Goal: Answer question/provide support

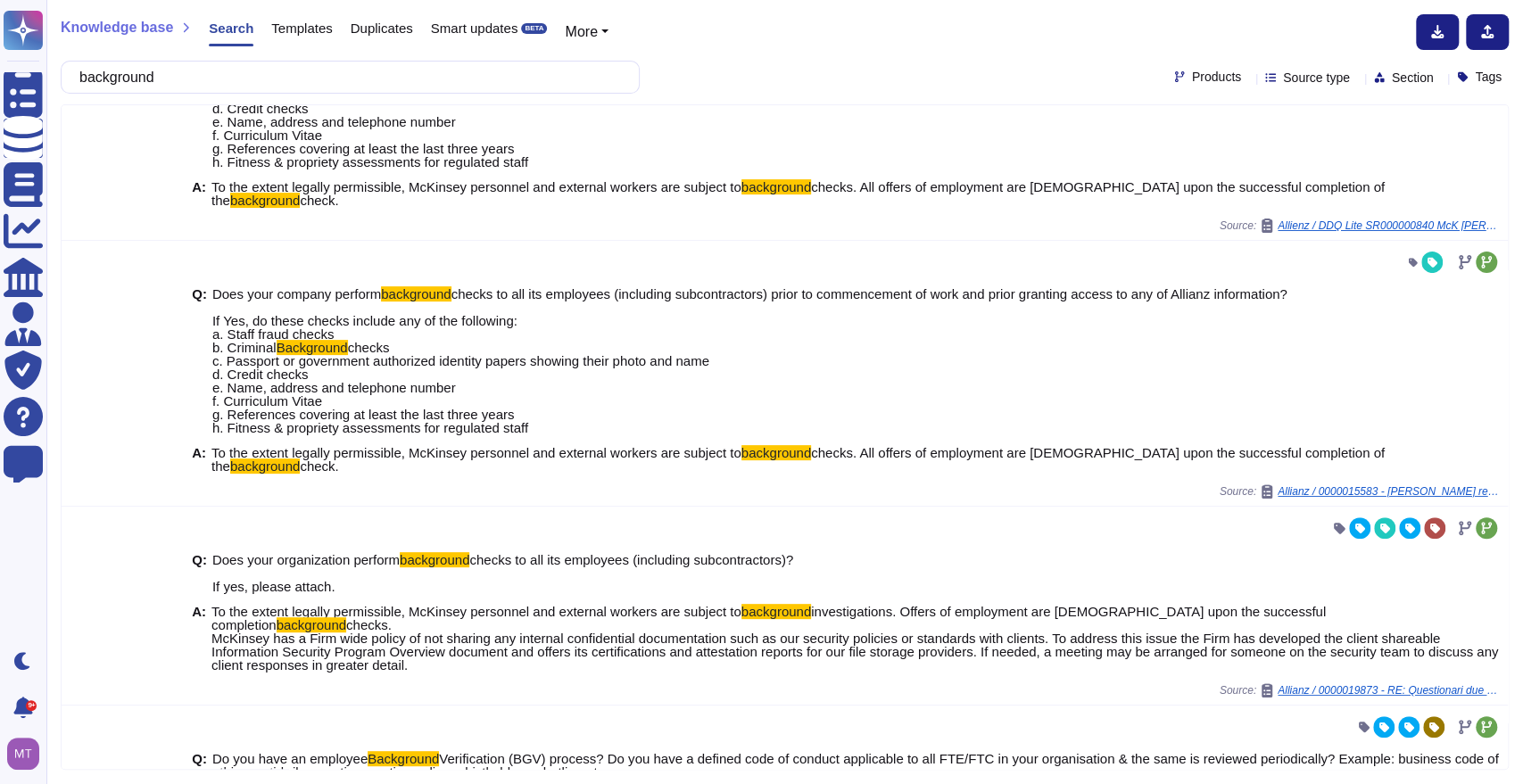
scroll to position [208, 0]
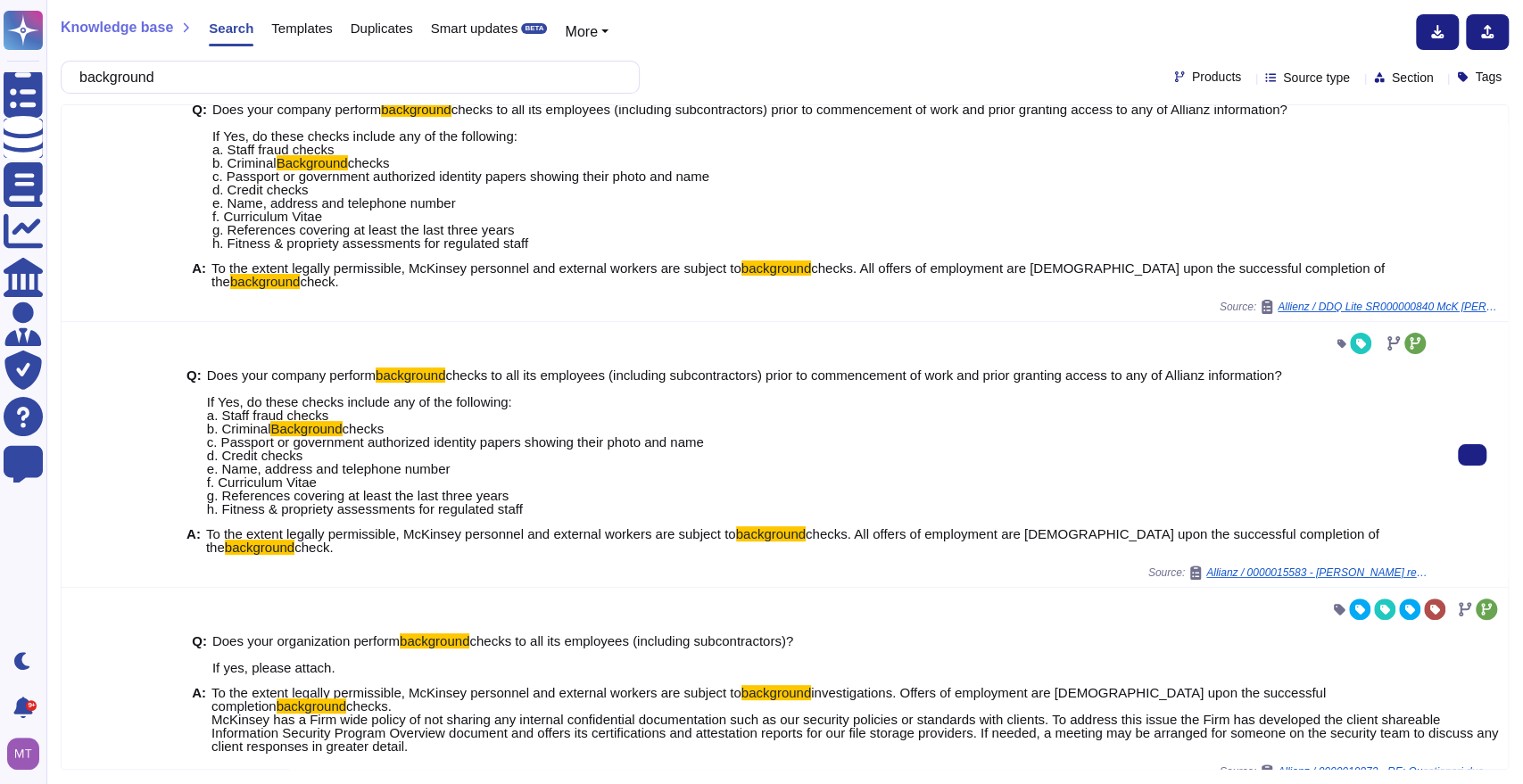
drag, startPoint x: 206, startPoint y: 519, endPoint x: 615, endPoint y: 533, distance: 409.2
click at [615, 533] on span "To the extent legally permissible, McKinsey personnel and external workers are …" at bounding box center [818, 540] width 1224 height 27
copy span "To the extent legally permissible, McKinsey personnel and external workers are …"
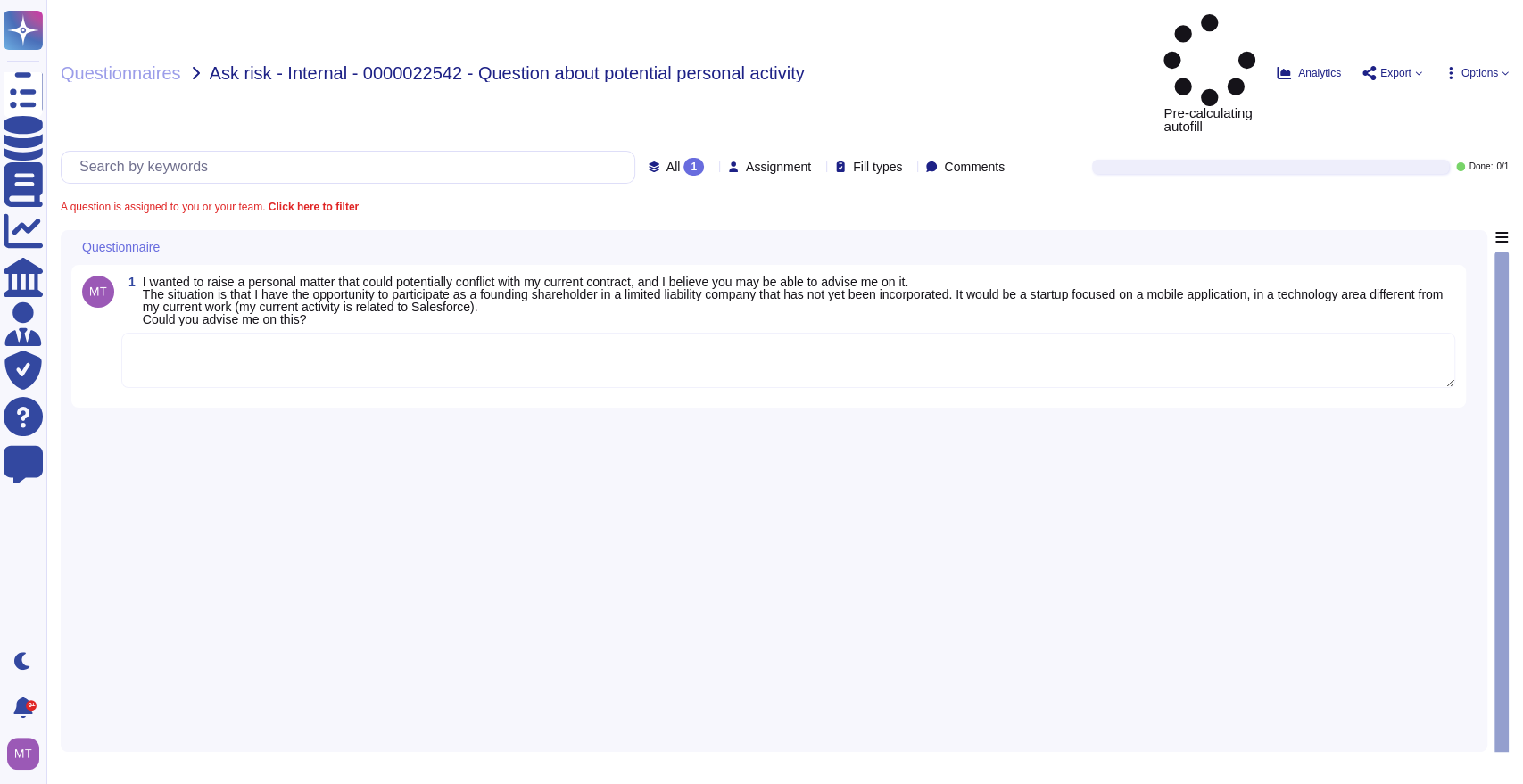
click at [333, 333] on textarea at bounding box center [789, 361] width 1334 height 55
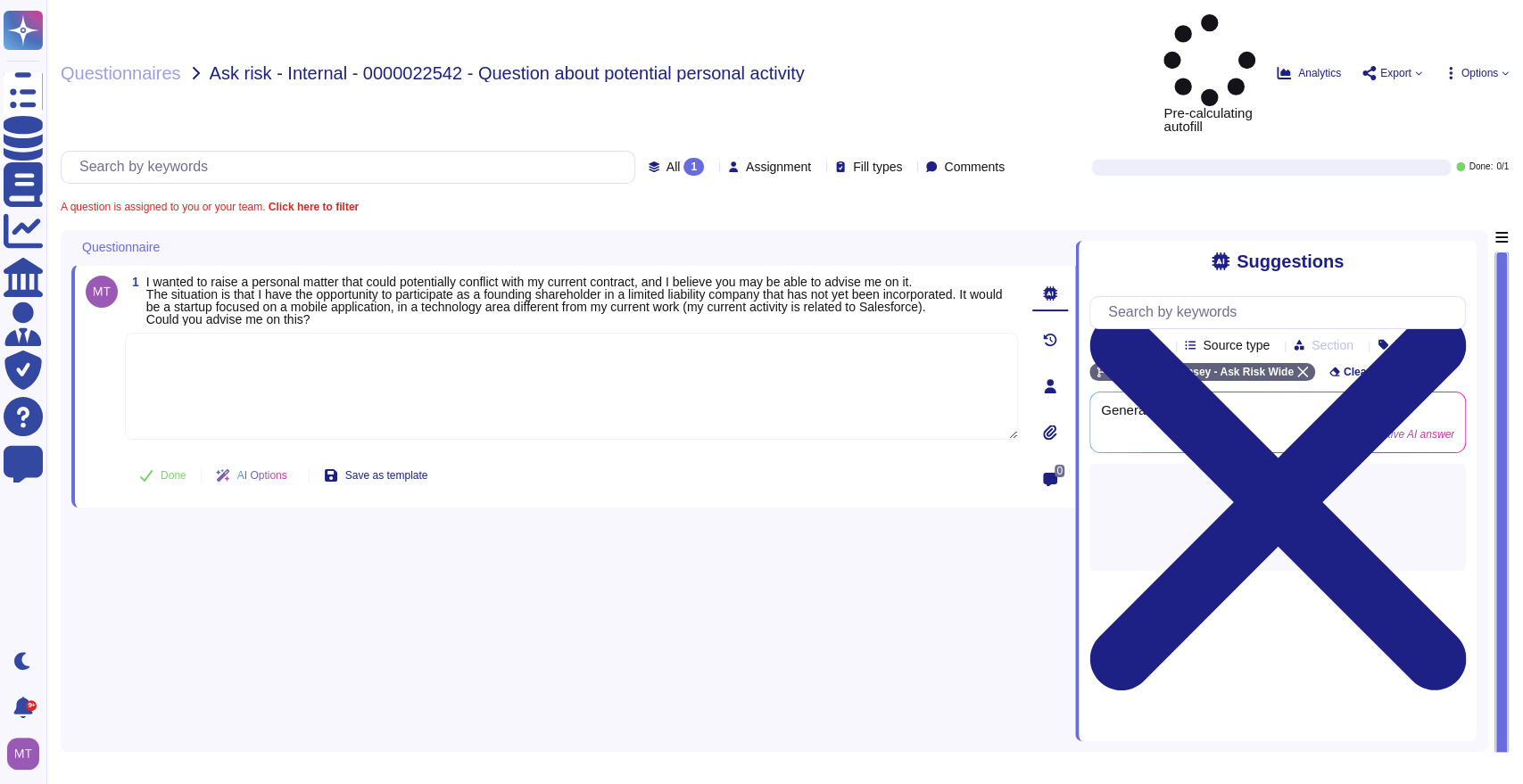
paste textarea "For your awareness, we are sharing with you the Firm’s Outside Activities Polic…"
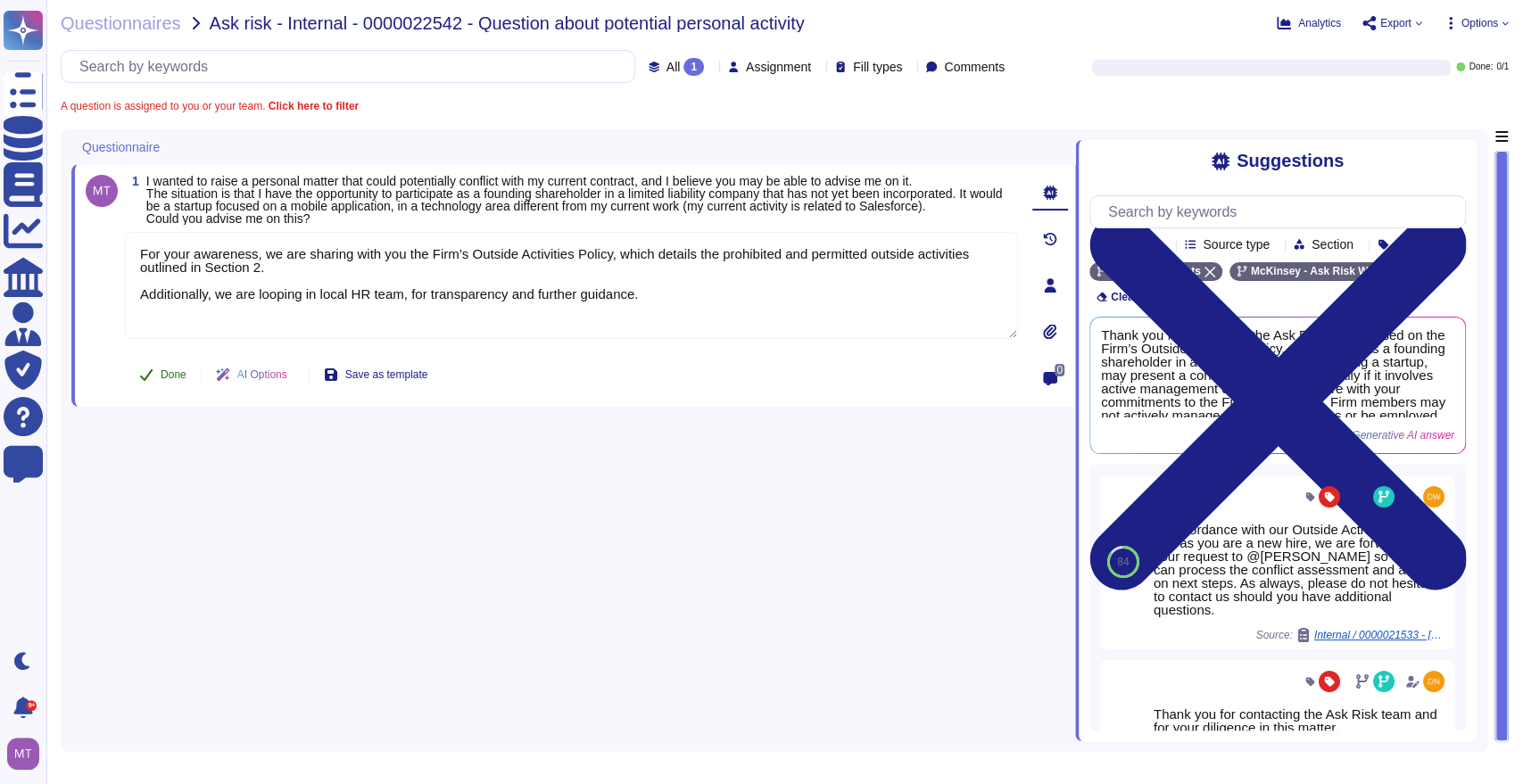
type textarea "For your awareness, we are sharing with you the Firm’s Outside Activities Polic…"
click at [157, 369] on div "1 I wanted to raise a personal matter that could potentially conflict with my c…" at bounding box center [551, 285] width 932 height 222
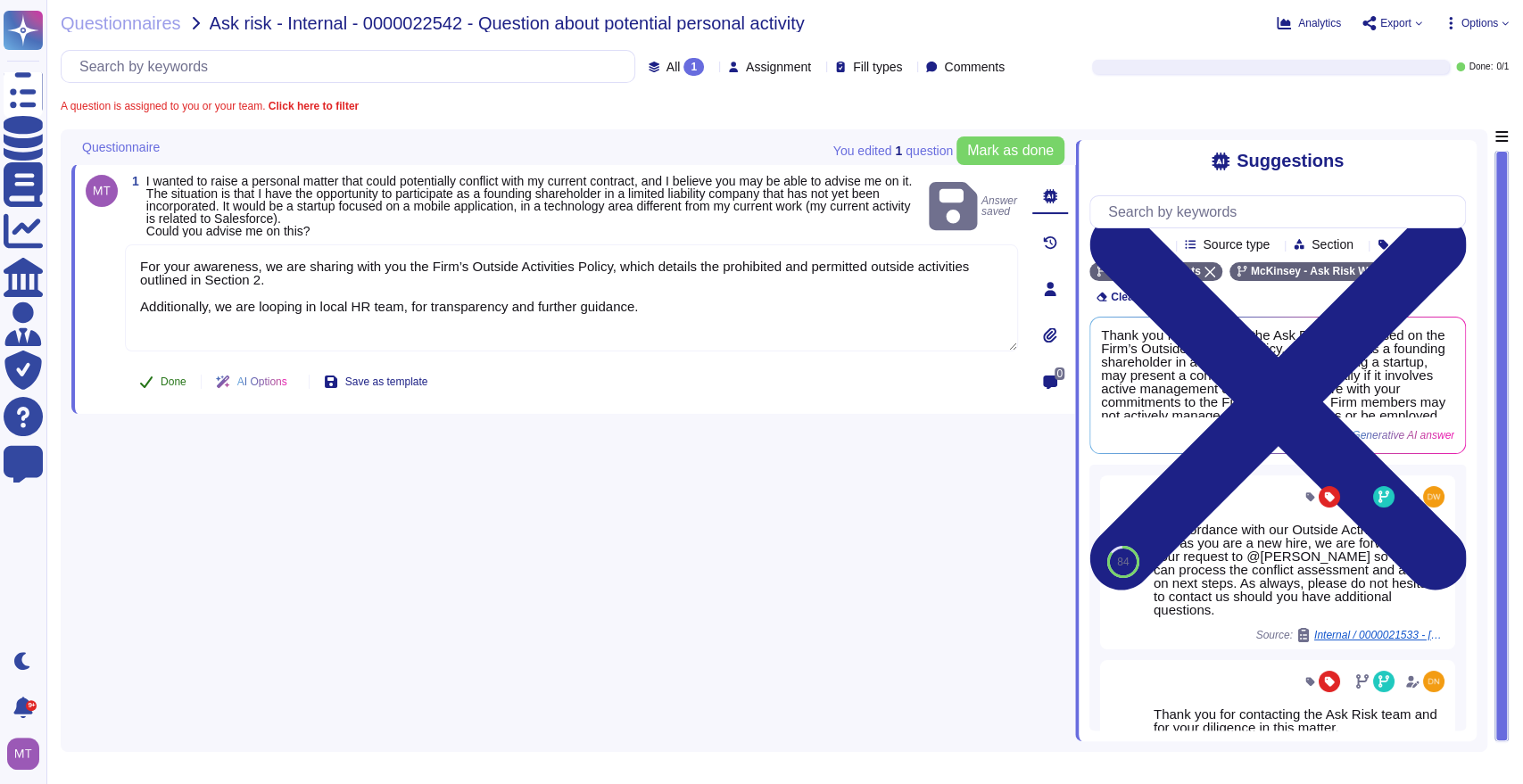
click at [156, 394] on button "Done" at bounding box center [163, 382] width 75 height 36
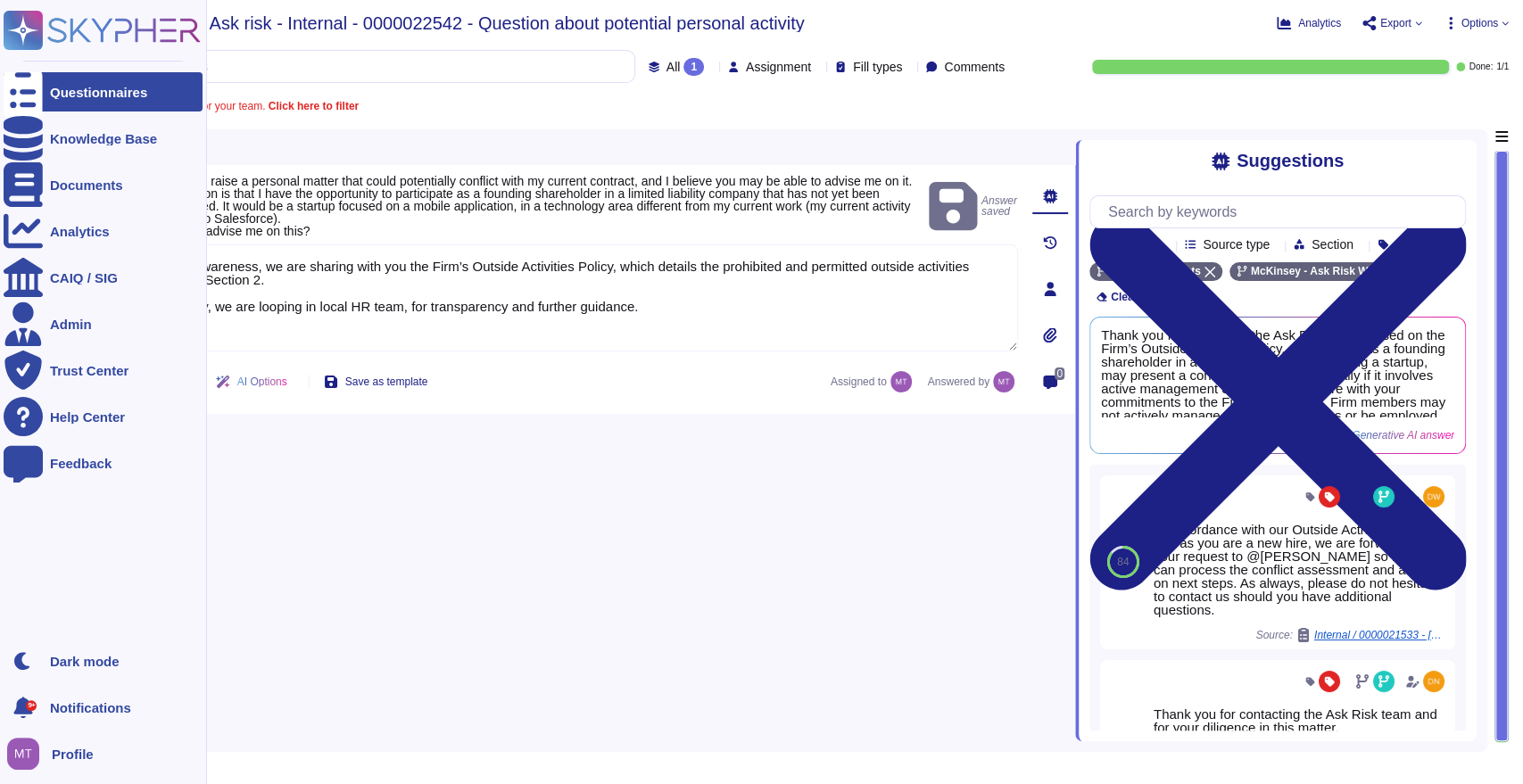
click at [75, 103] on div "Questionnaires" at bounding box center [103, 92] width 199 height 40
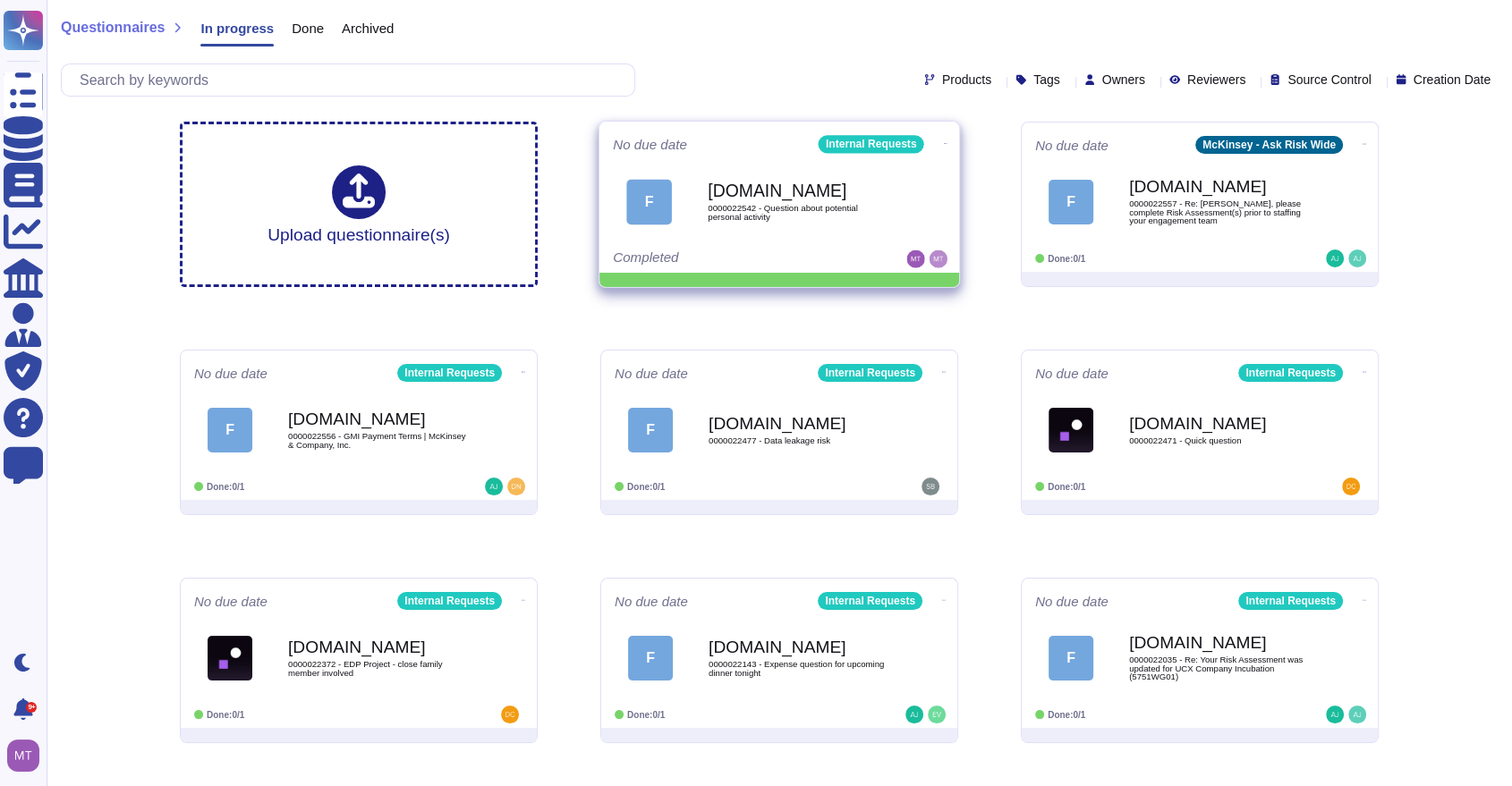
click at [944, 141] on icon at bounding box center [946, 143] width 4 height 5
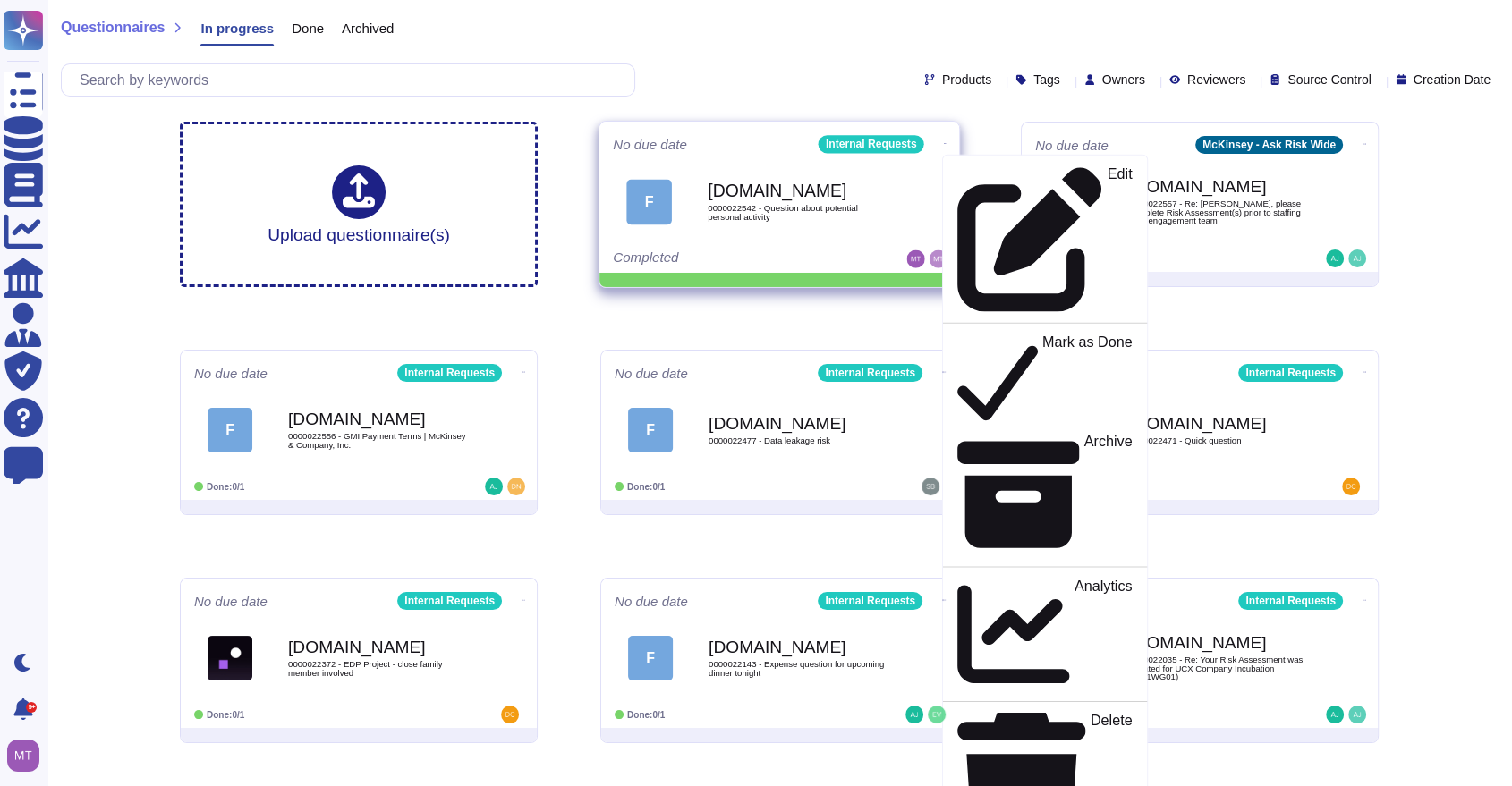
click at [955, 188] on div "Edit Mark as Done Archive Analytics Delete Export to Knowledge Base" at bounding box center [1044, 532] width 206 height 755
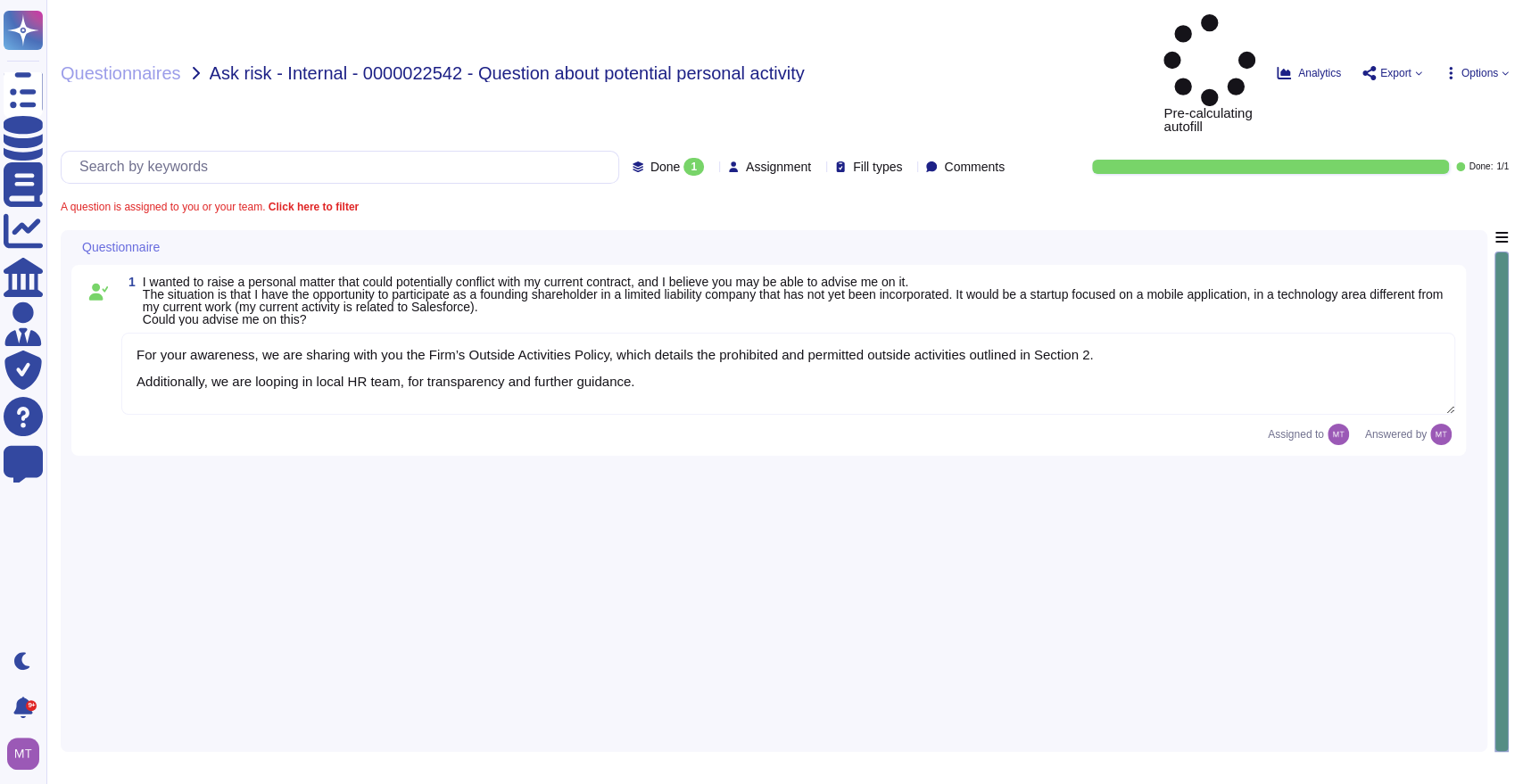
type textarea "For your awareness, we are sharing with you the Firm’s Outside Activities Polic…"
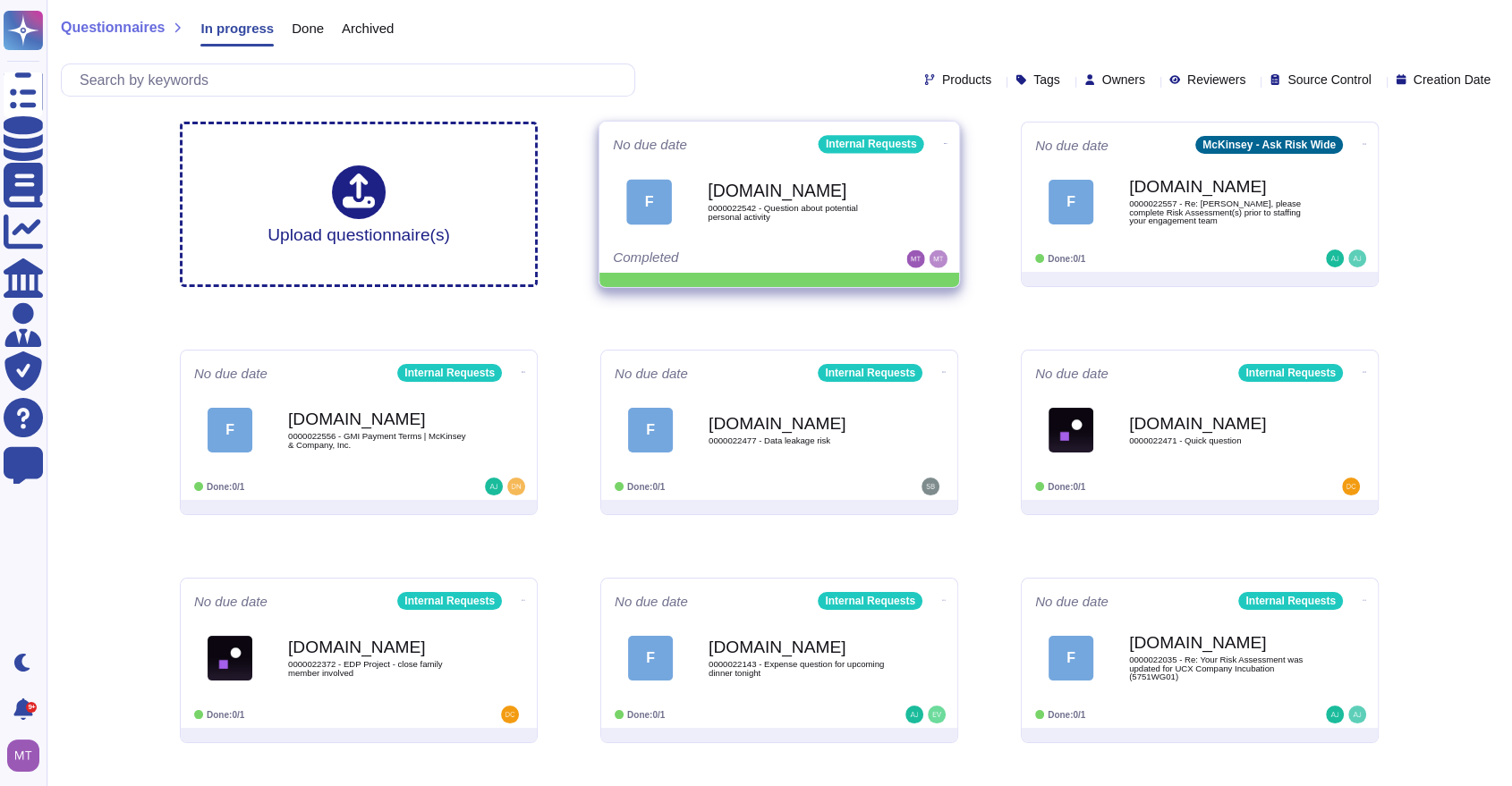
click at [944, 141] on icon at bounding box center [946, 143] width 4 height 5
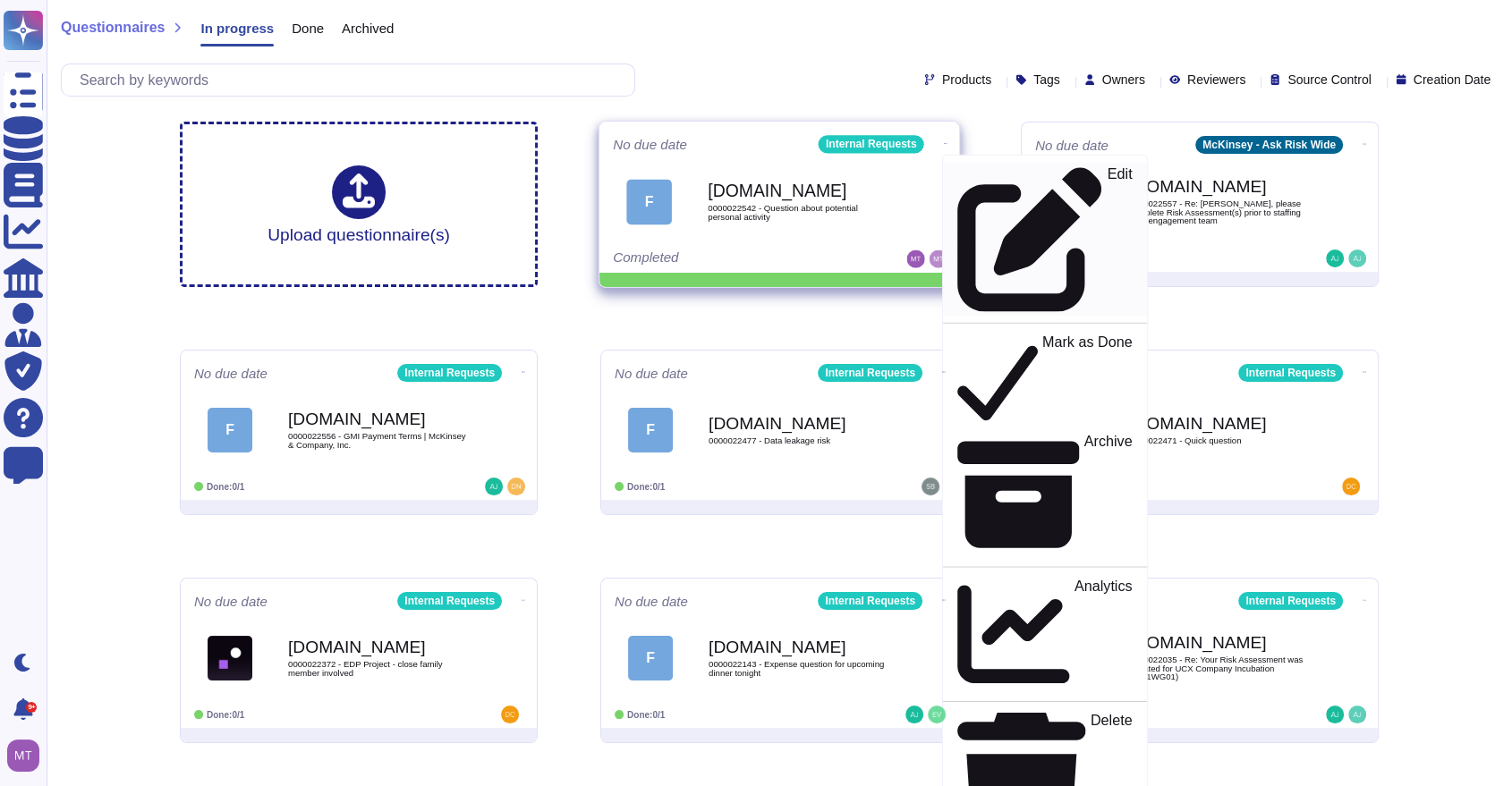
click at [958, 171] on icon at bounding box center [1030, 240] width 144 height 144
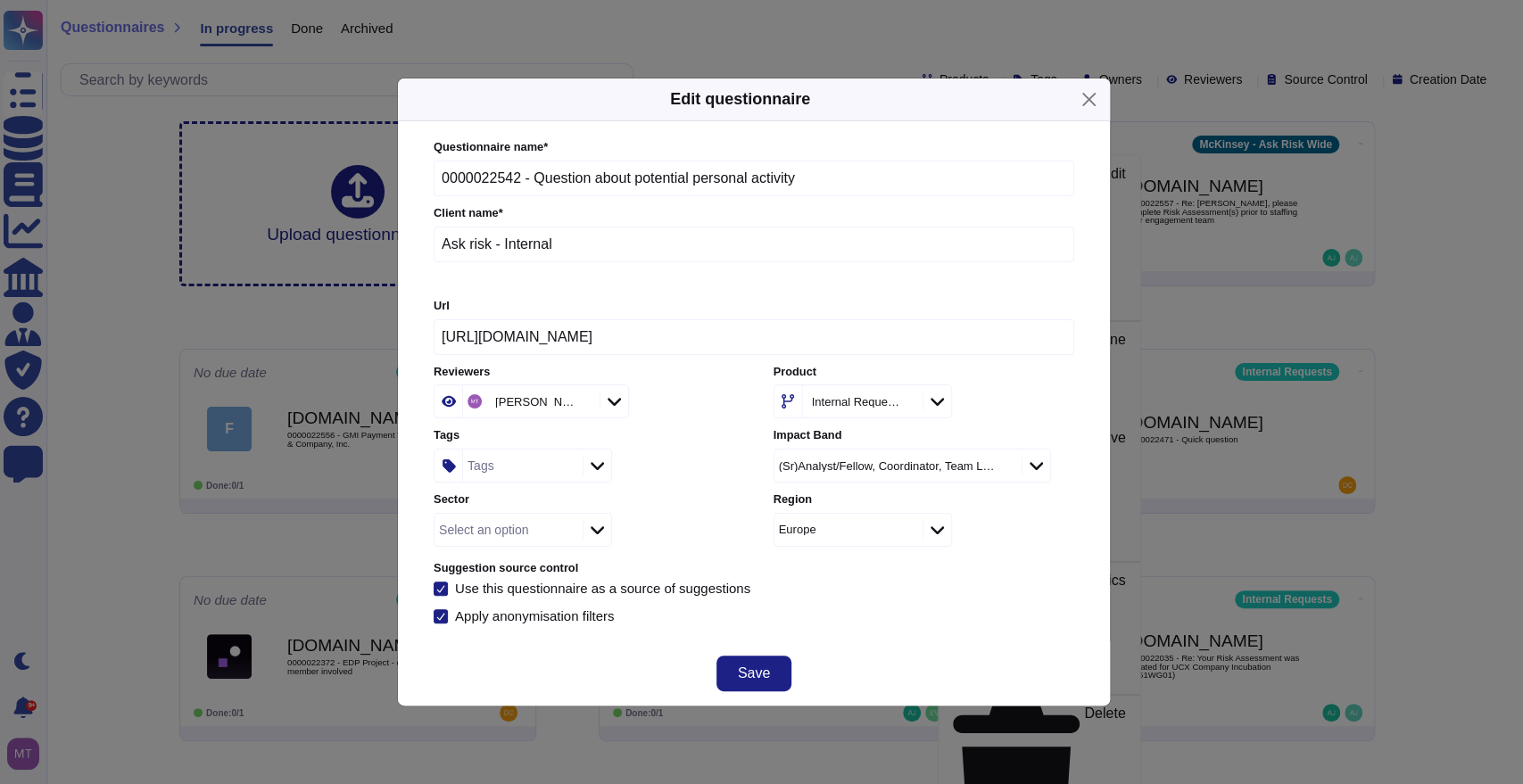
click at [546, 472] on div "Tags" at bounding box center [520, 466] width 115 height 32
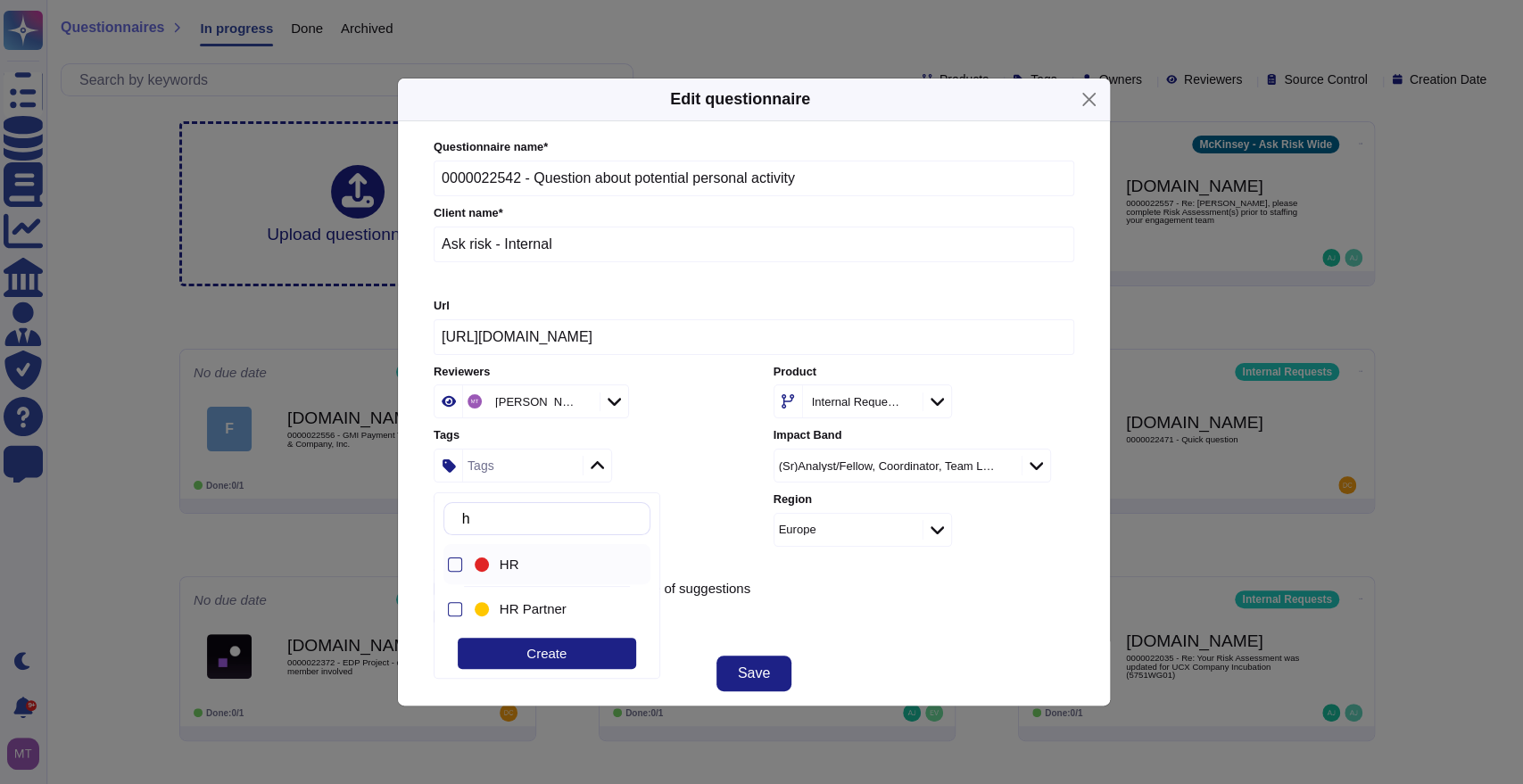
type input "hr"
click at [528, 559] on div "HR" at bounding box center [562, 564] width 125 height 16
click at [762, 659] on button "Save" at bounding box center [754, 674] width 75 height 36
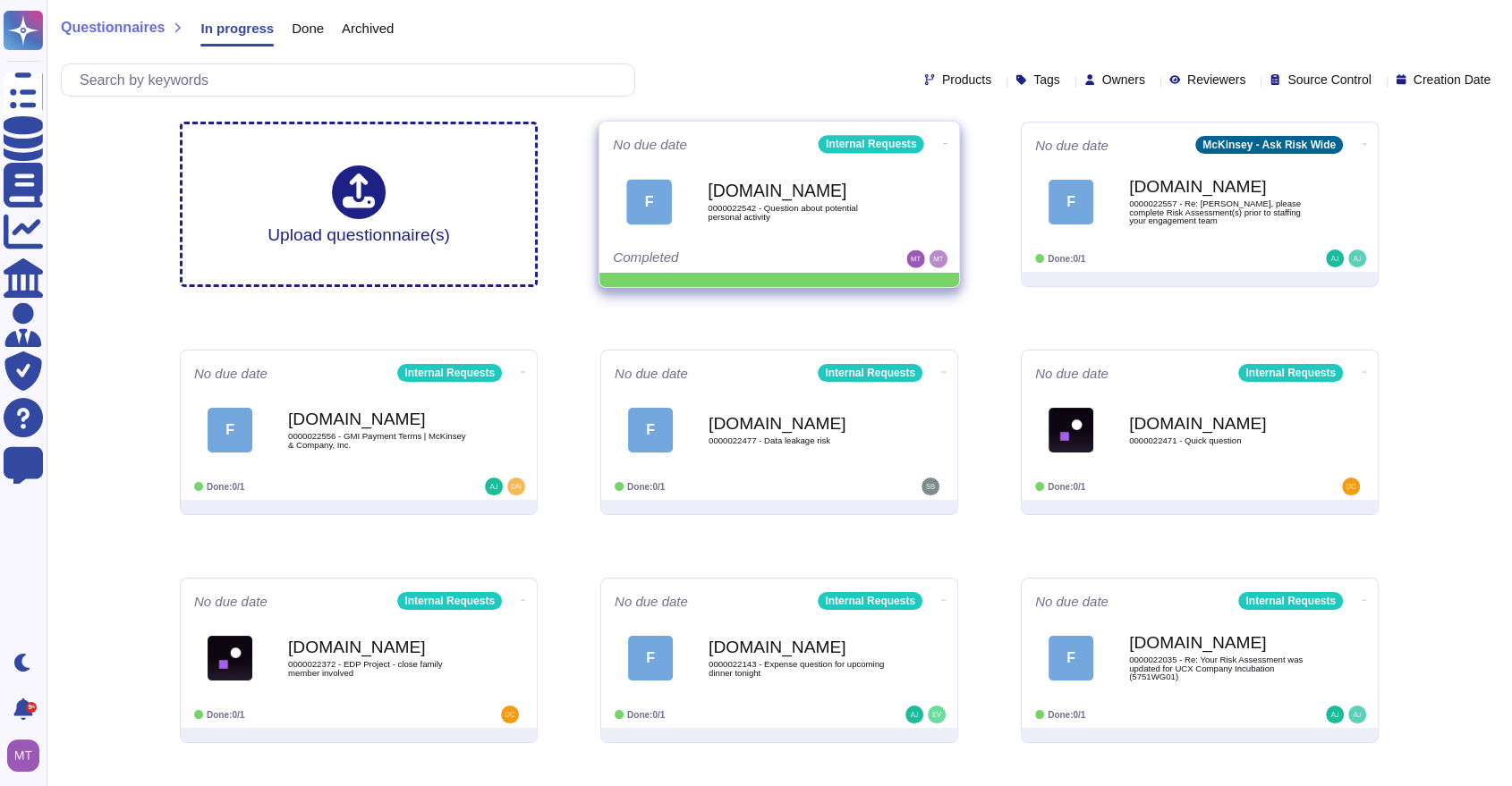
click at [944, 141] on icon at bounding box center [946, 143] width 4 height 5
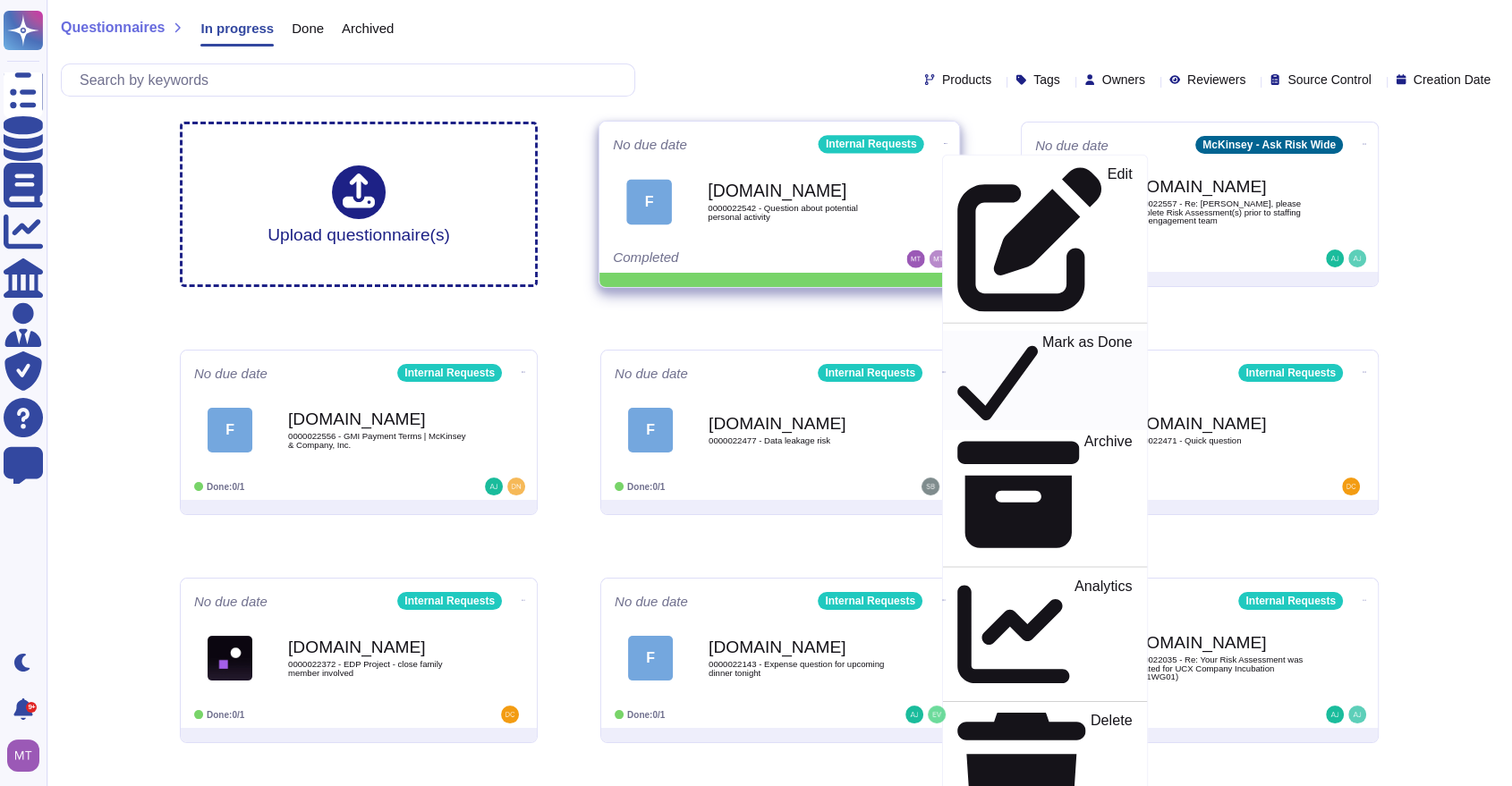
click at [1042, 336] on p "Mark as Done" at bounding box center [1088, 381] width 90 height 91
